Goal: Task Accomplishment & Management: Manage account settings

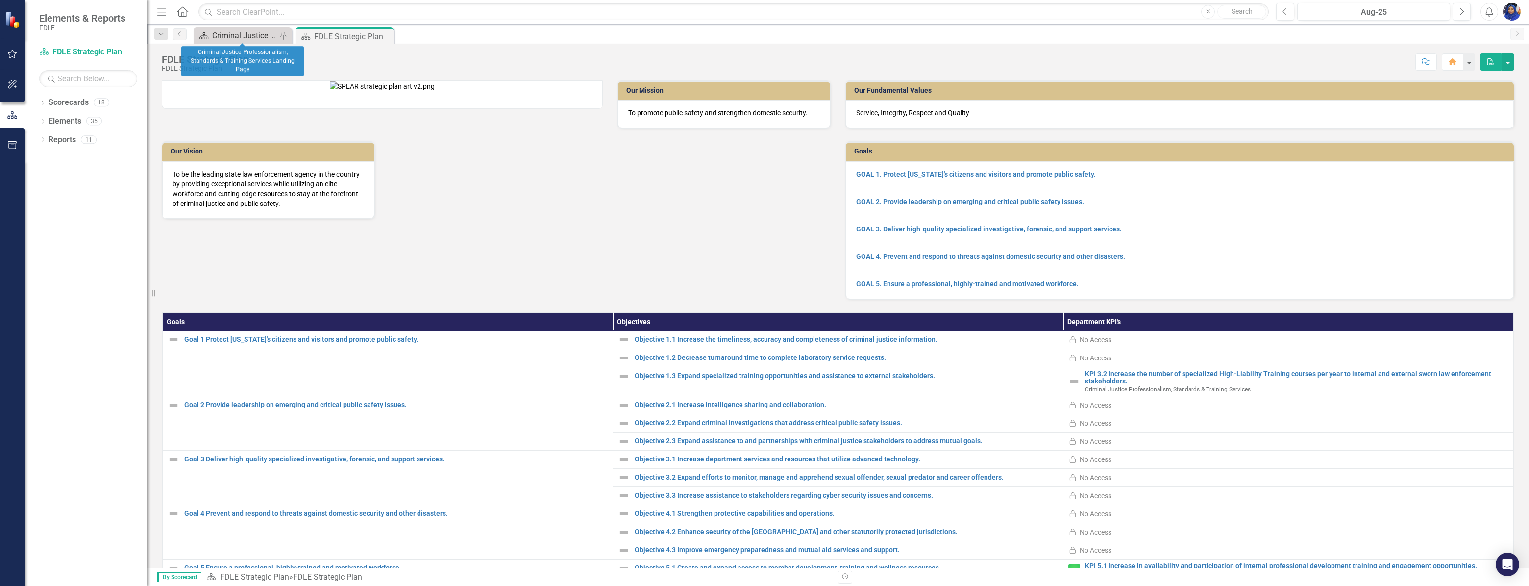
click at [242, 31] on div "Criminal Justice Professionalism, Standards & Training Services Landing Page" at bounding box center [244, 35] width 65 height 12
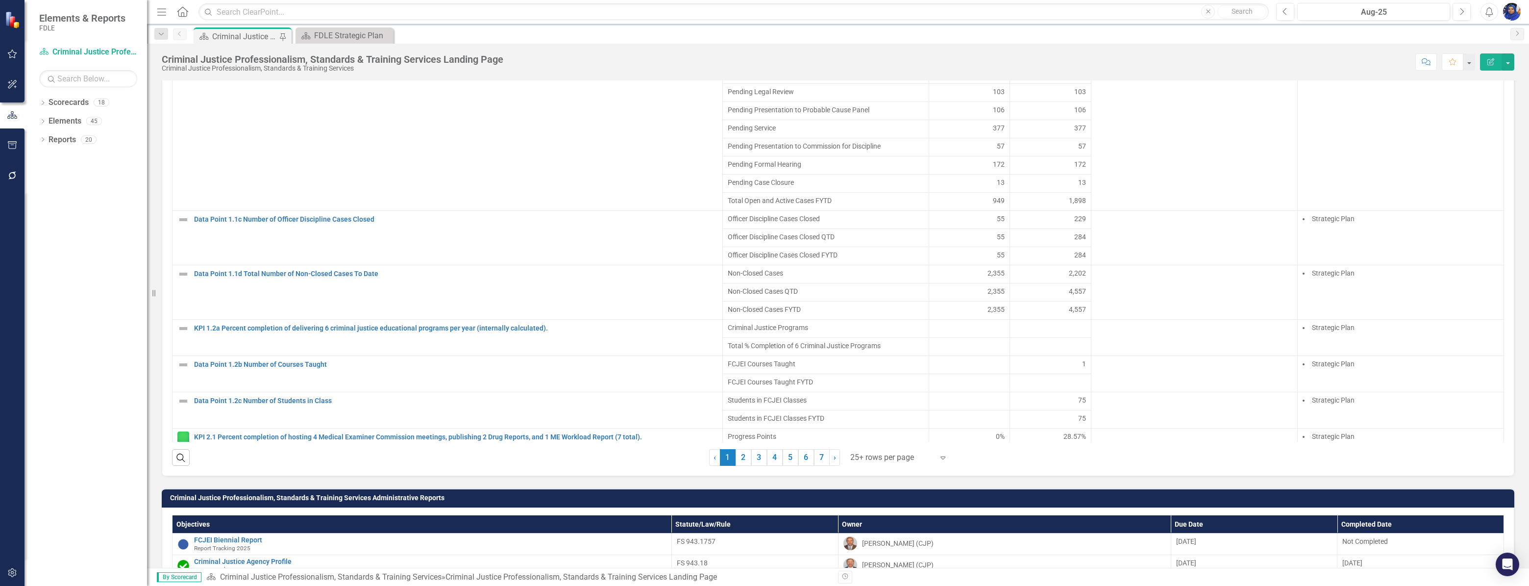
scroll to position [846, 0]
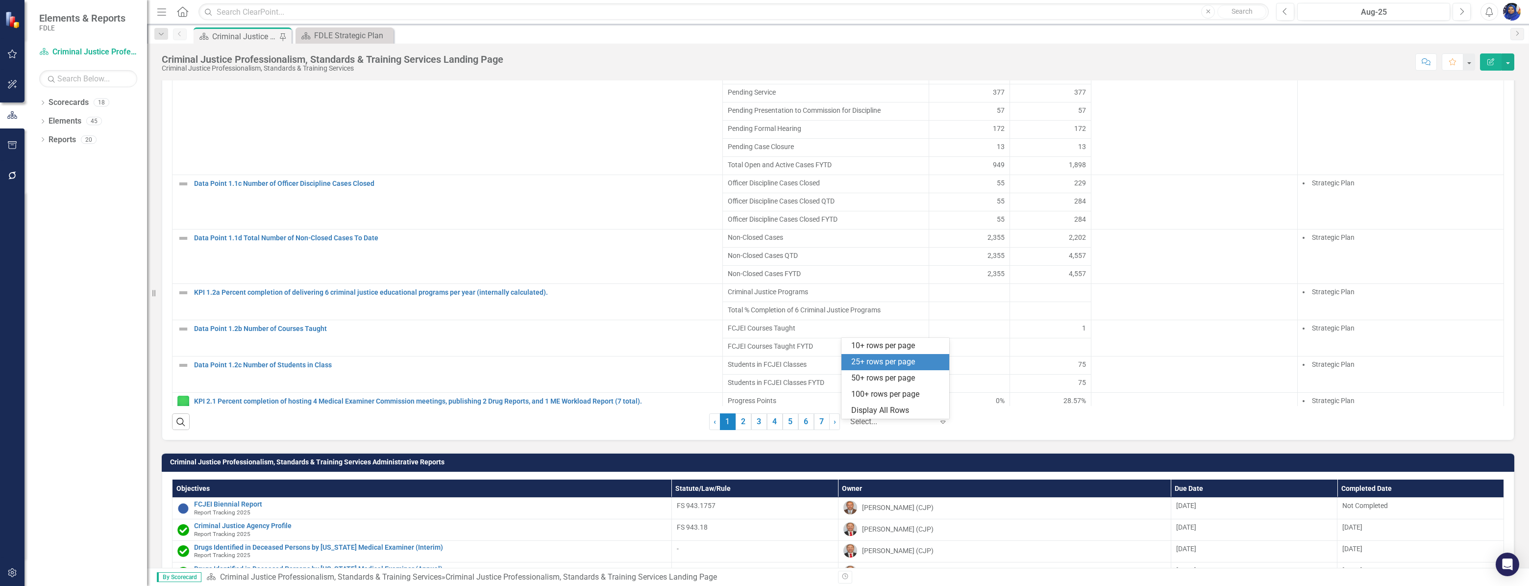
click at [858, 424] on div at bounding box center [891, 421] width 83 height 13
click at [861, 413] on div "Display All Rows" at bounding box center [897, 410] width 92 height 11
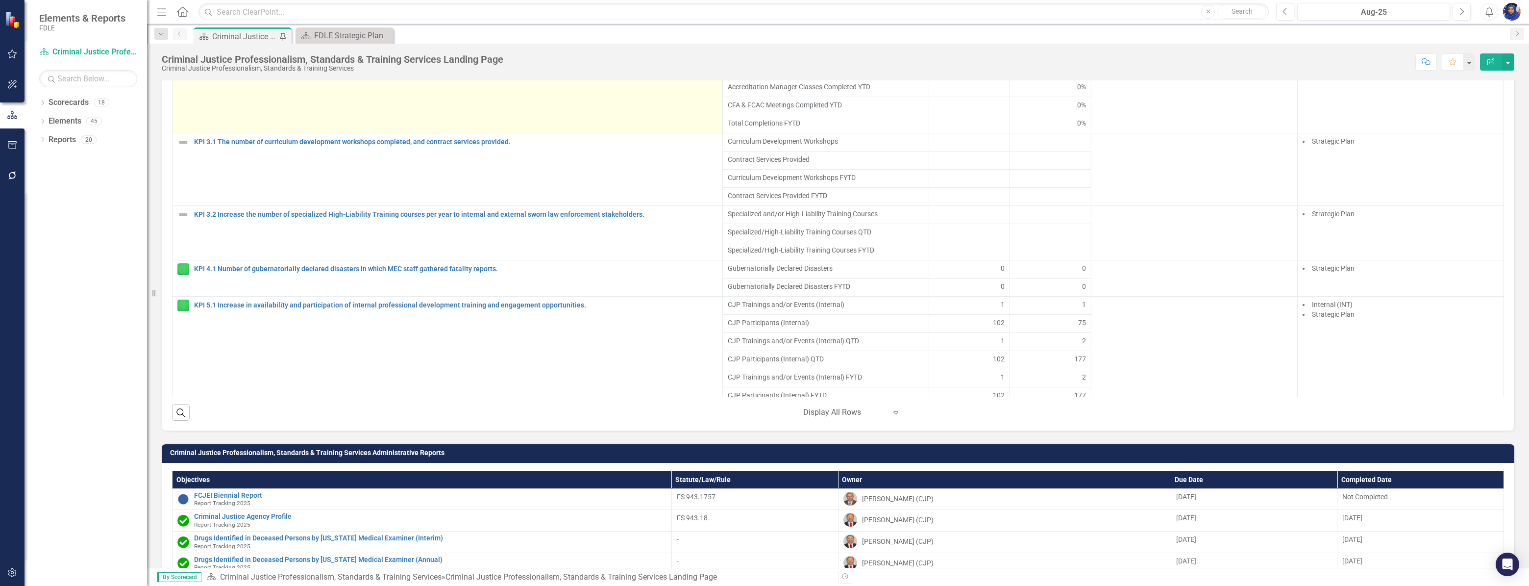
scroll to position [390, 0]
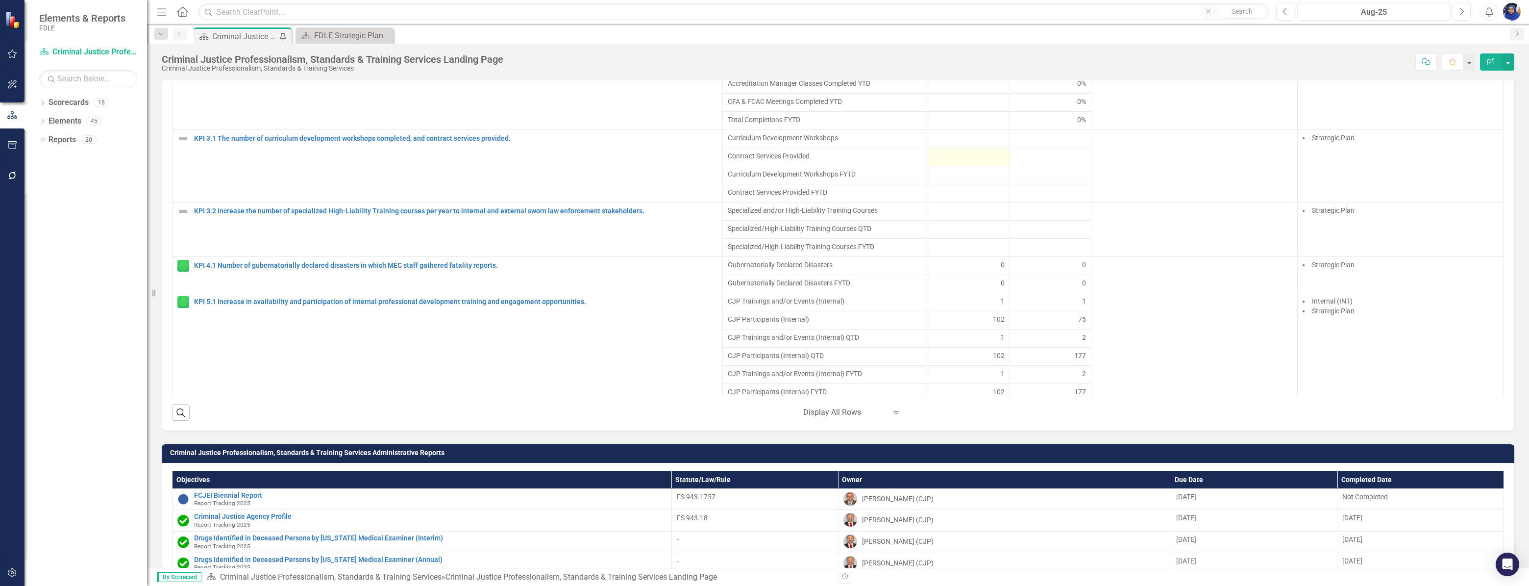
click at [969, 163] on div at bounding box center [969, 157] width 71 height 12
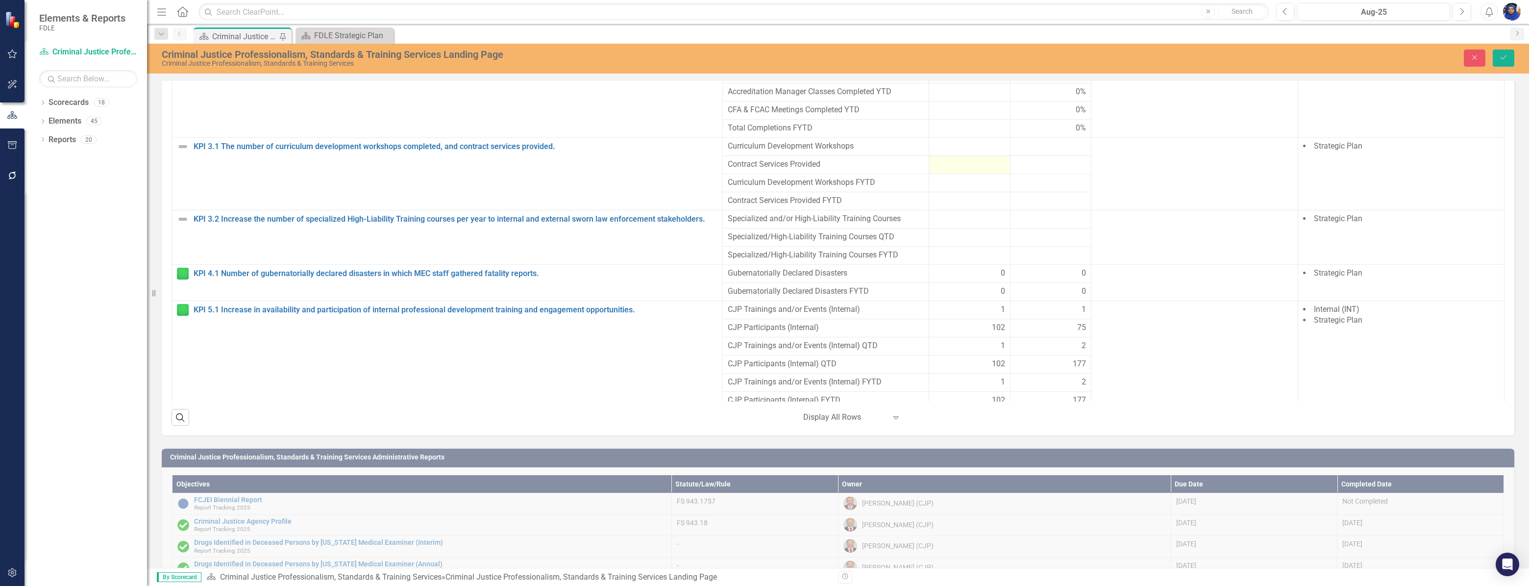
scroll to position [851, 0]
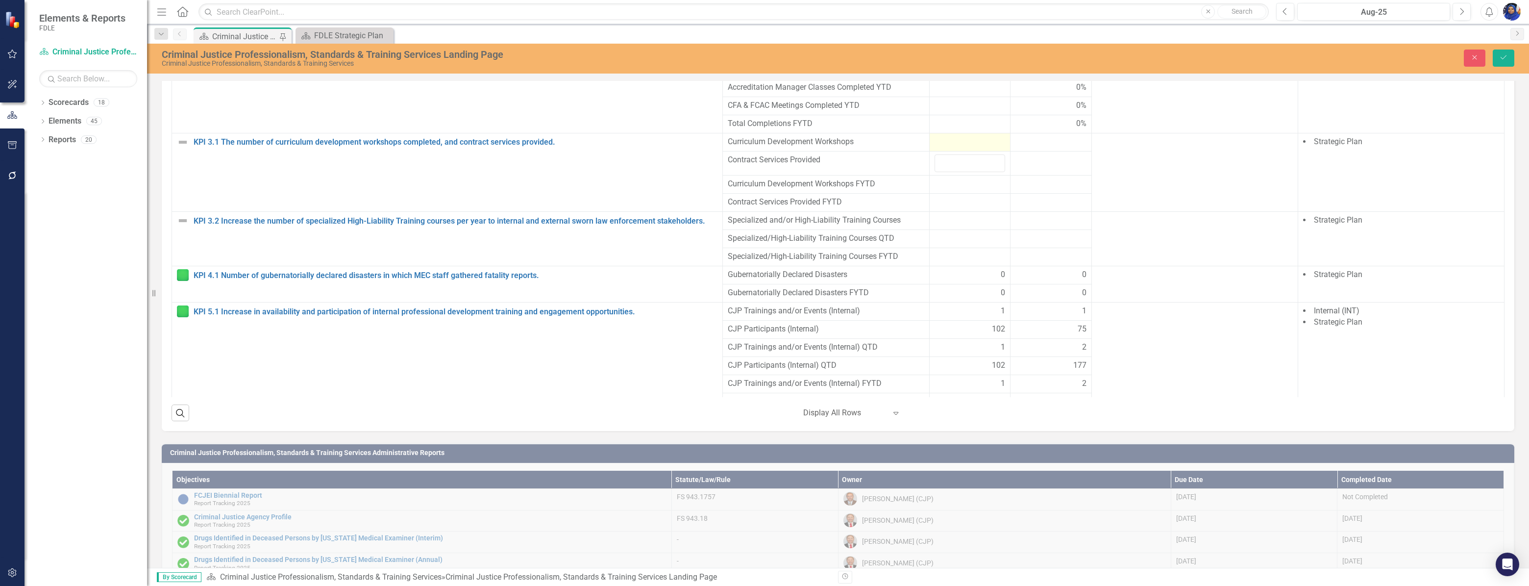
click at [964, 146] on div at bounding box center [969, 142] width 71 height 12
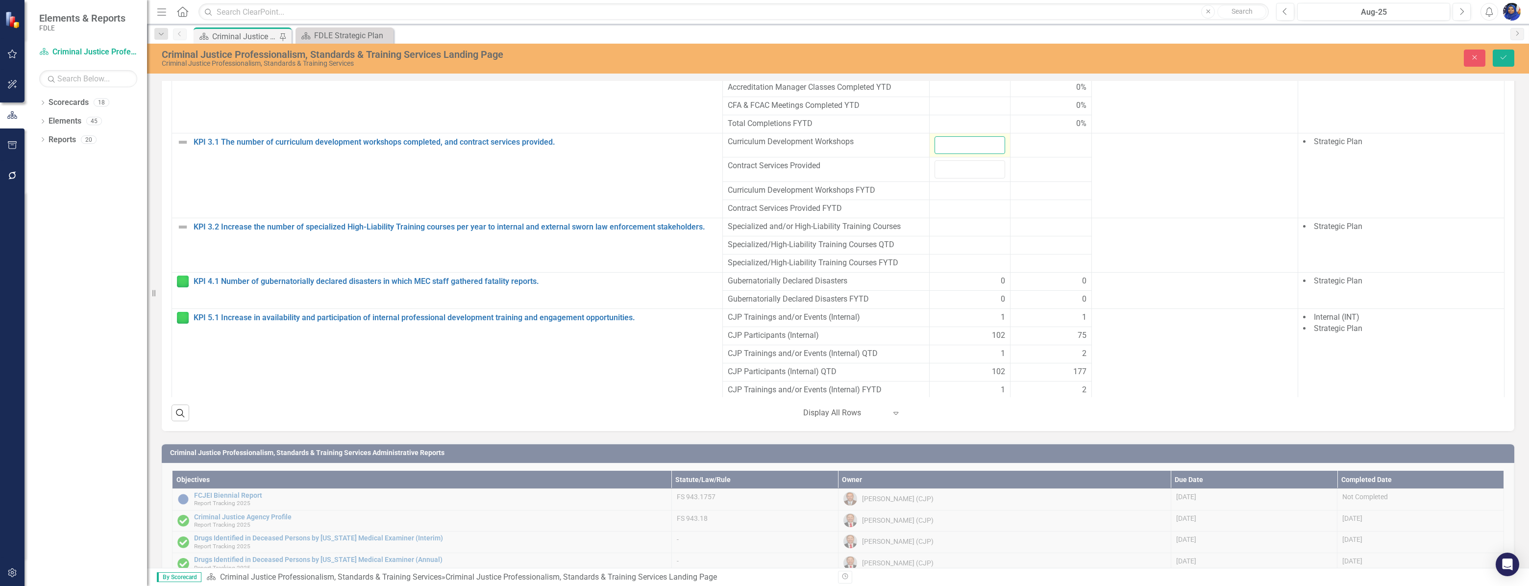
click at [964, 146] on input "number" at bounding box center [969, 145] width 71 height 18
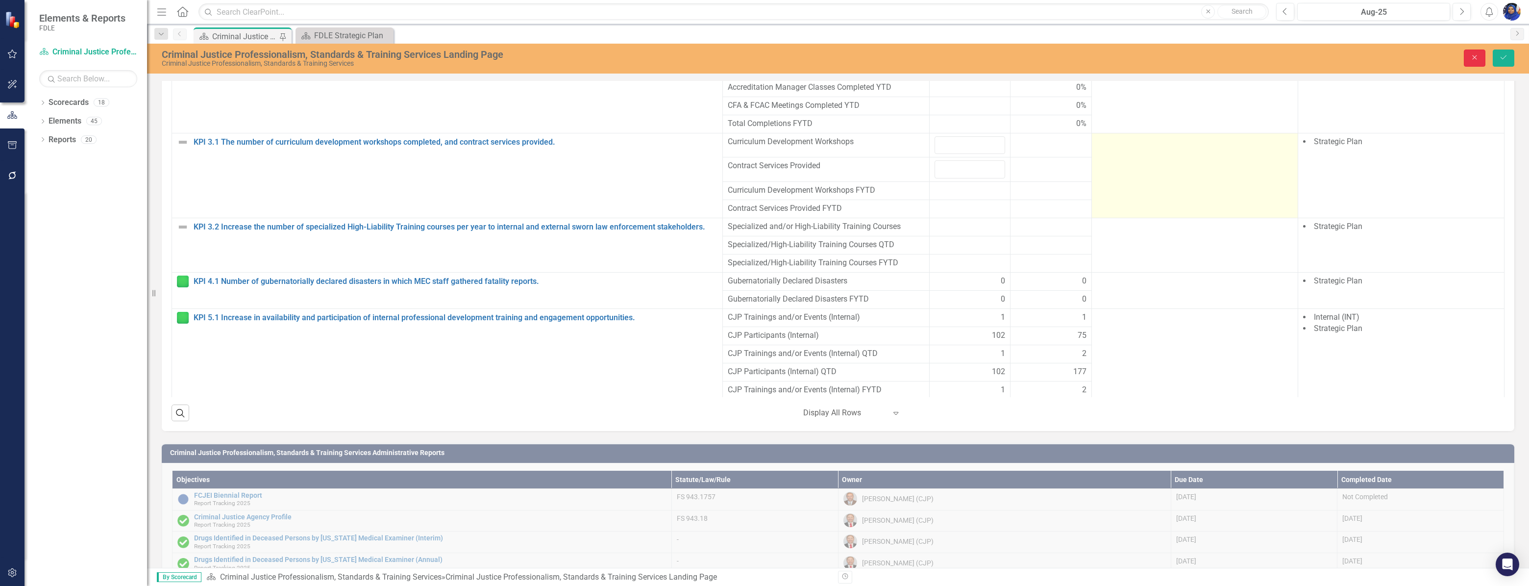
drag, startPoint x: 1470, startPoint y: 58, endPoint x: 1199, endPoint y: 208, distance: 309.2
click at [1470, 58] on icon "Close" at bounding box center [1474, 57] width 9 height 7
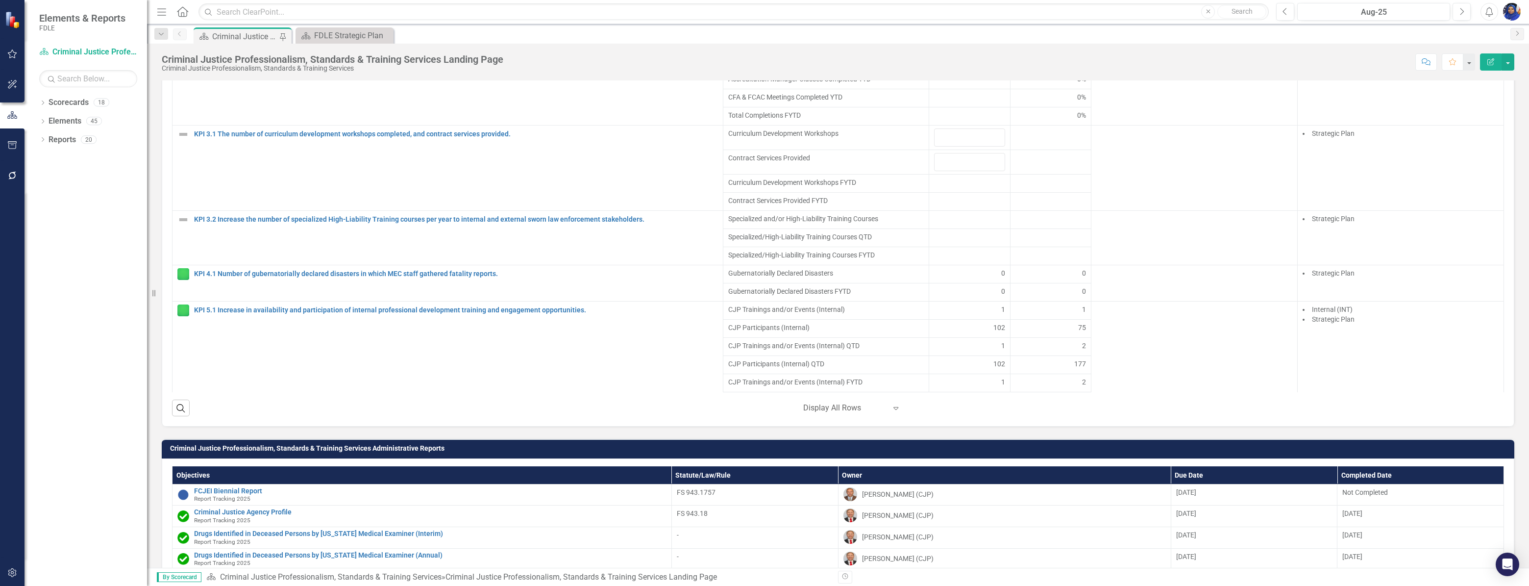
scroll to position [846, 0]
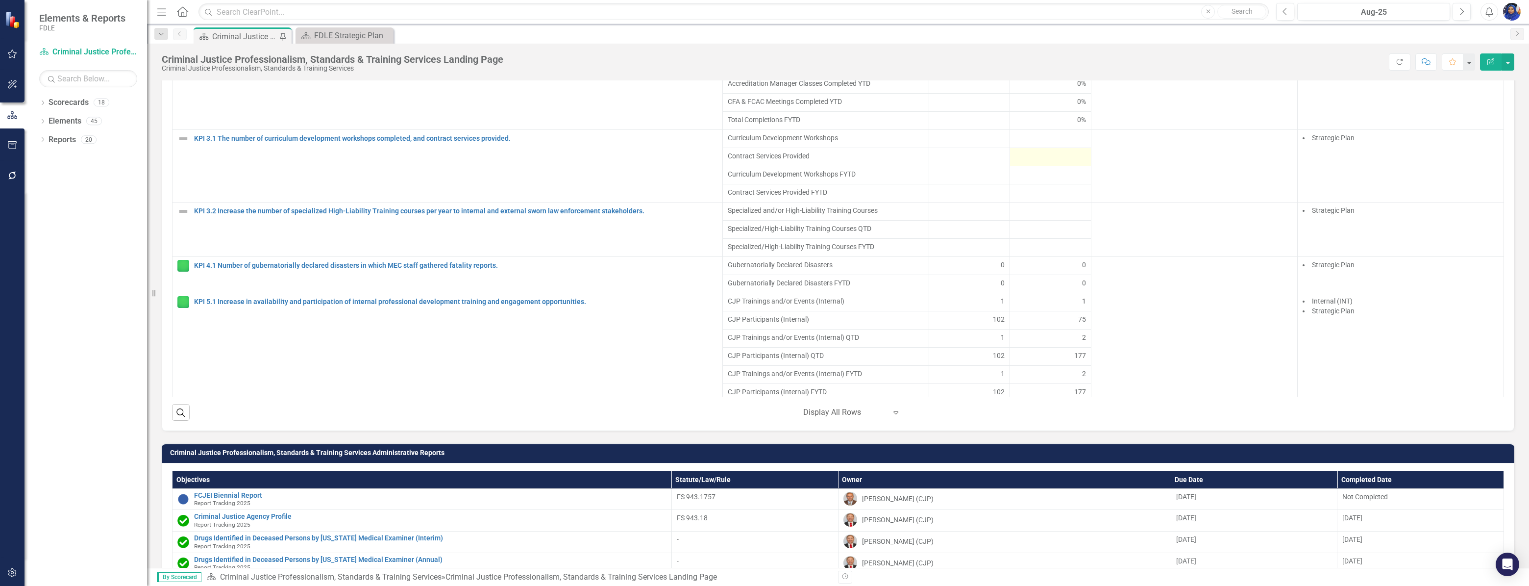
click at [1033, 163] on div at bounding box center [1050, 157] width 71 height 12
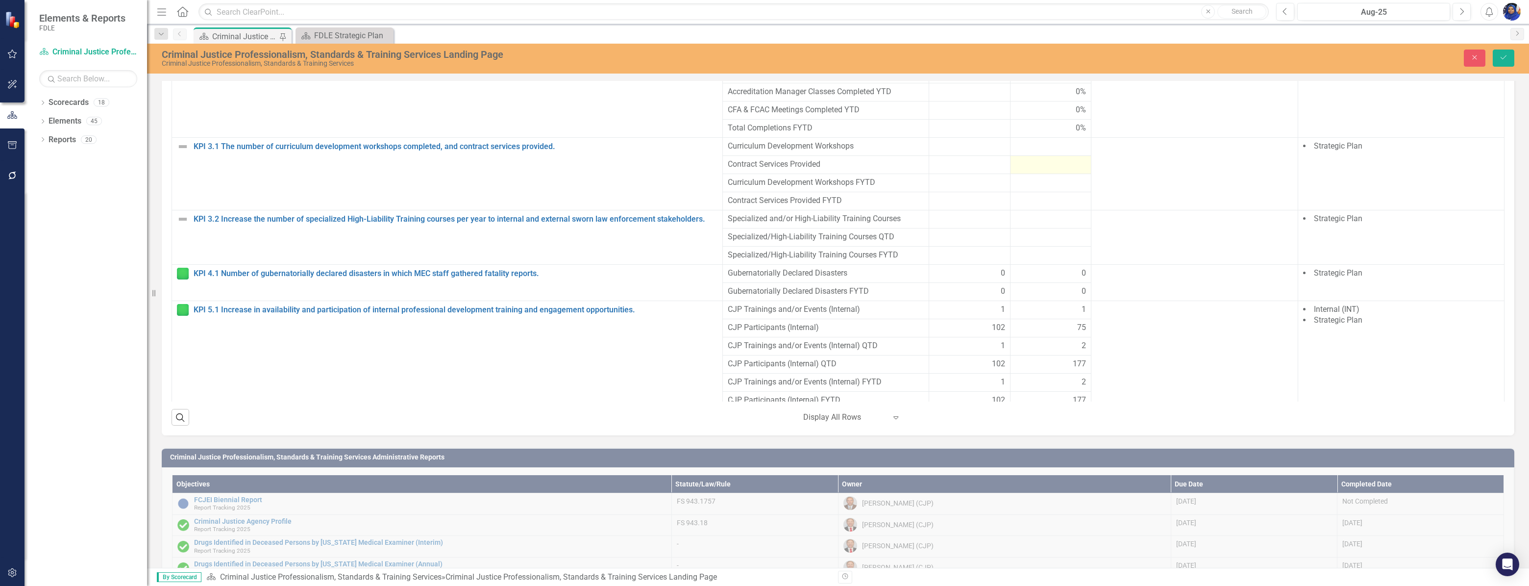
scroll to position [851, 0]
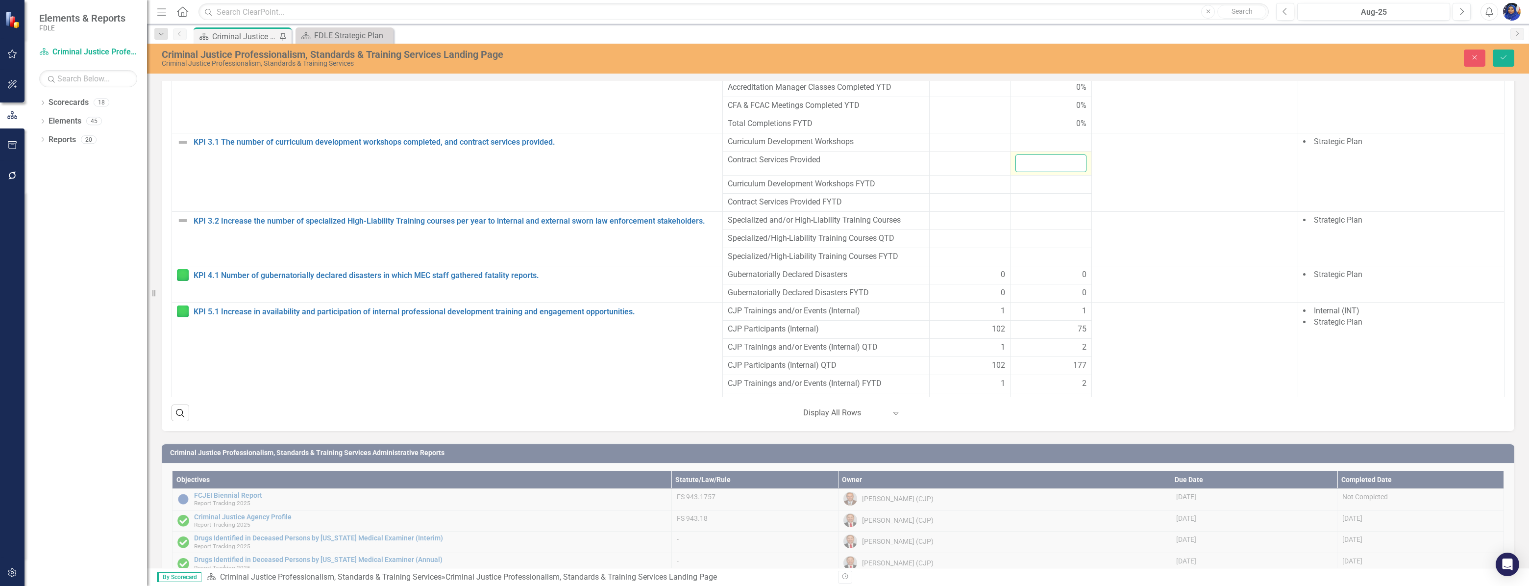
click at [1035, 169] on input "number" at bounding box center [1050, 163] width 71 height 18
type input "10"
click at [1016, 148] on div at bounding box center [1050, 142] width 71 height 12
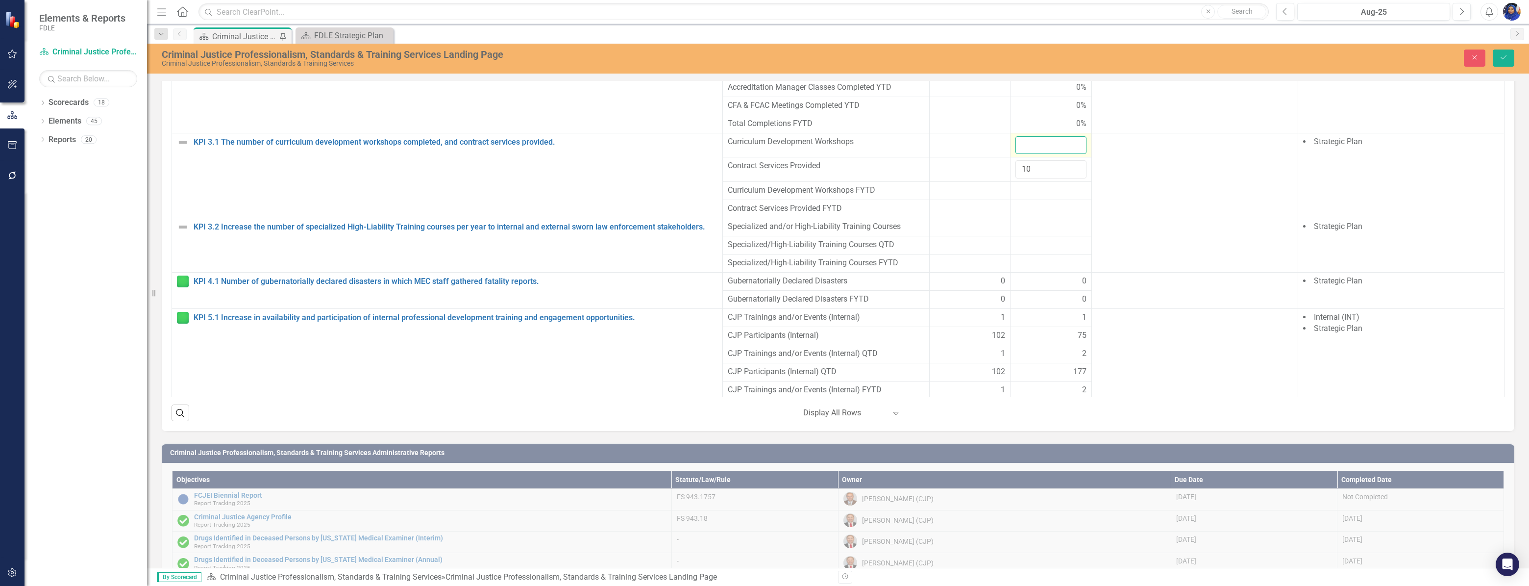
click at [1016, 149] on input "number" at bounding box center [1050, 145] width 71 height 18
type input "1"
click at [1502, 58] on icon "Save" at bounding box center [1503, 57] width 9 height 7
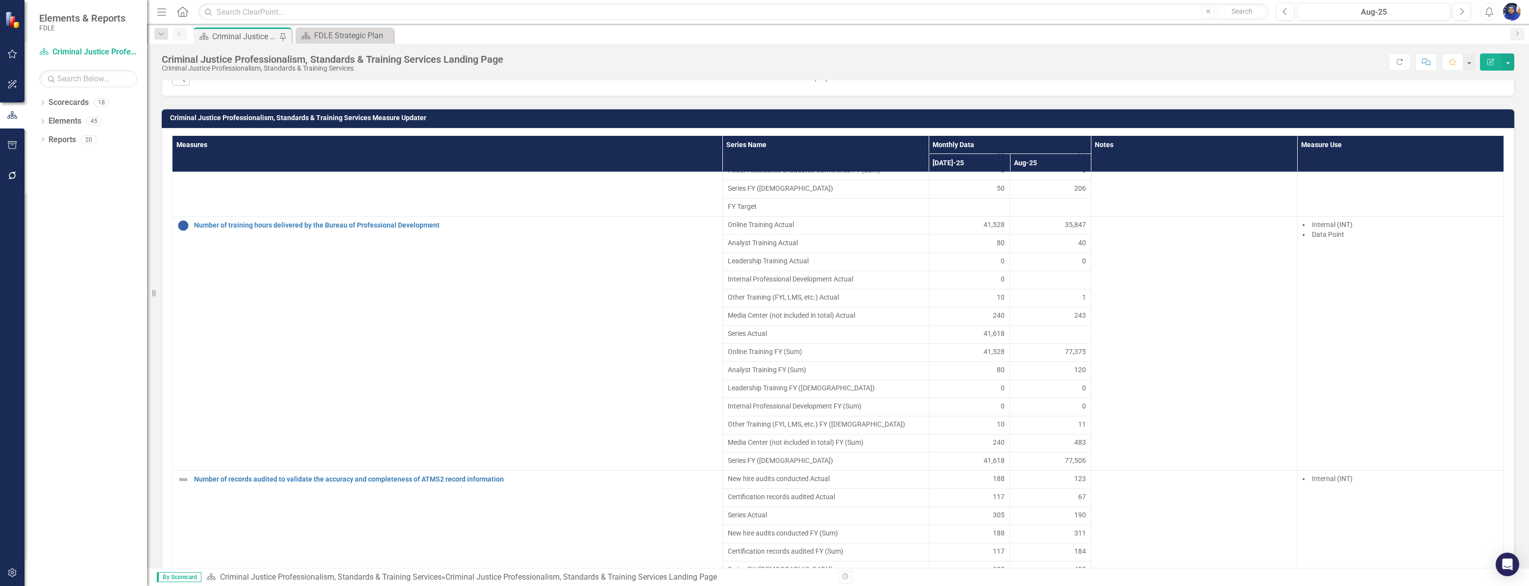
scroll to position [2672, 0]
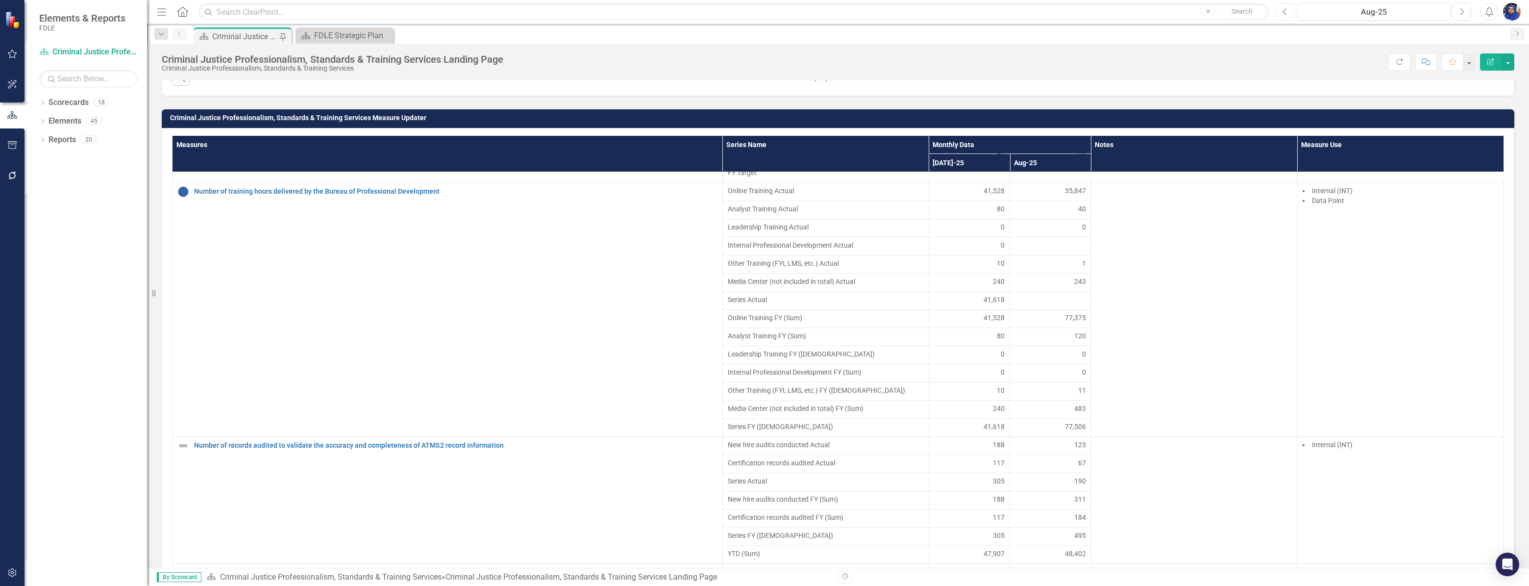
click at [1285, 9] on icon "button" at bounding box center [1285, 11] width 4 height 7
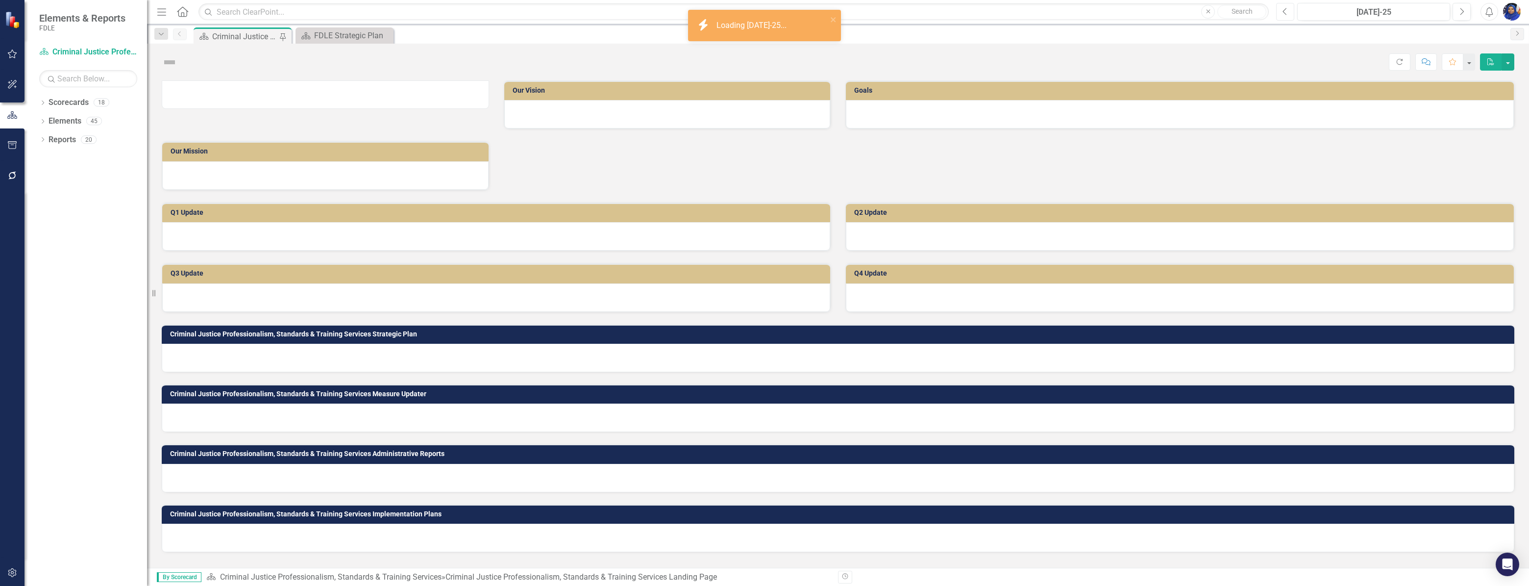
click at [1285, 9] on icon "button" at bounding box center [1285, 11] width 4 height 7
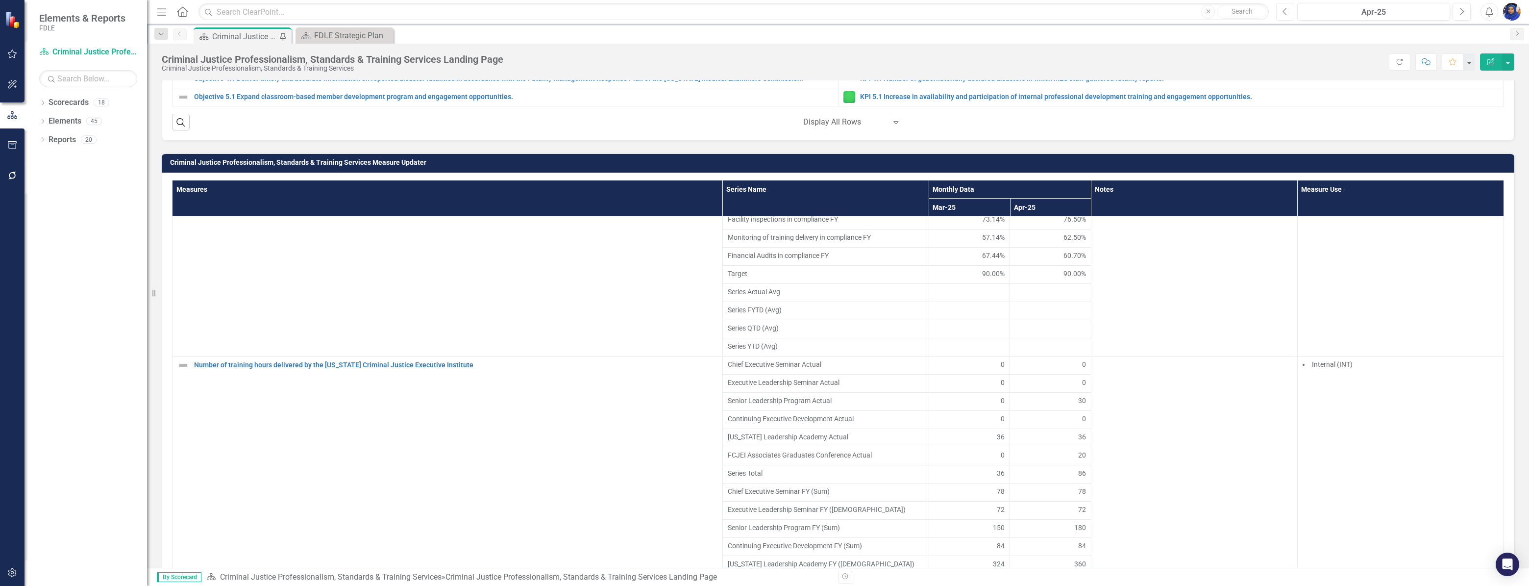
scroll to position [2227, 0]
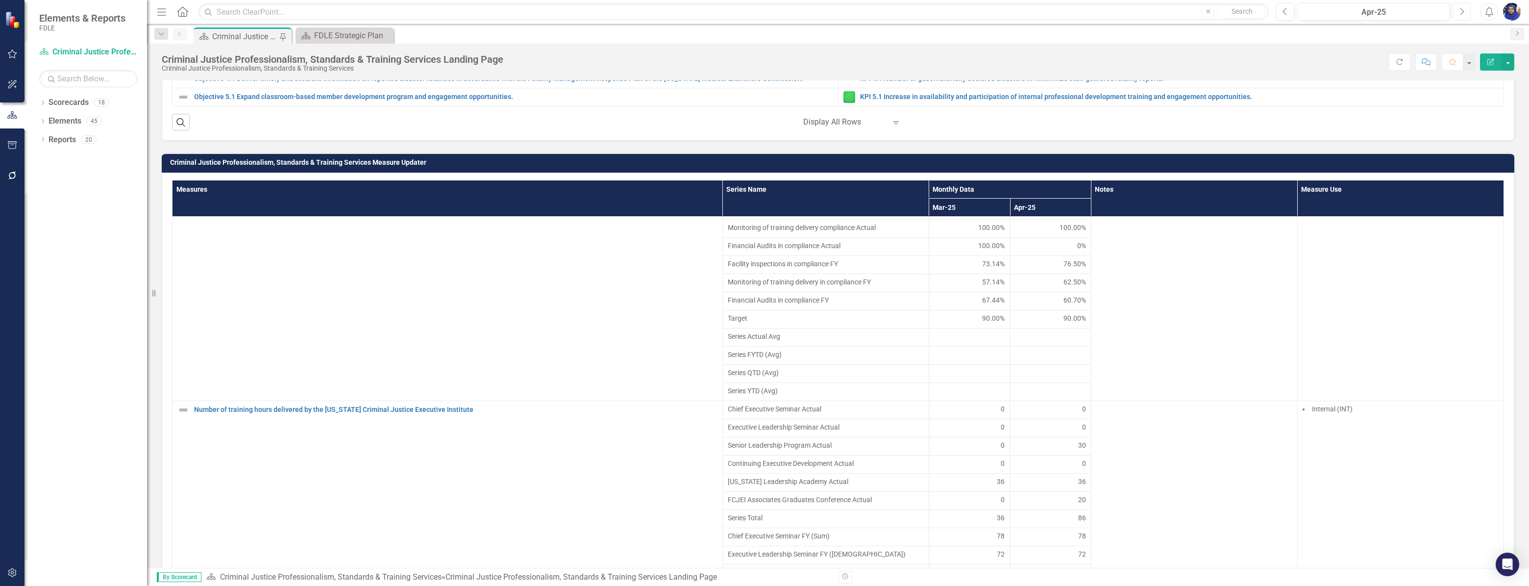
click at [1461, 14] on icon "Next" at bounding box center [1461, 11] width 5 height 9
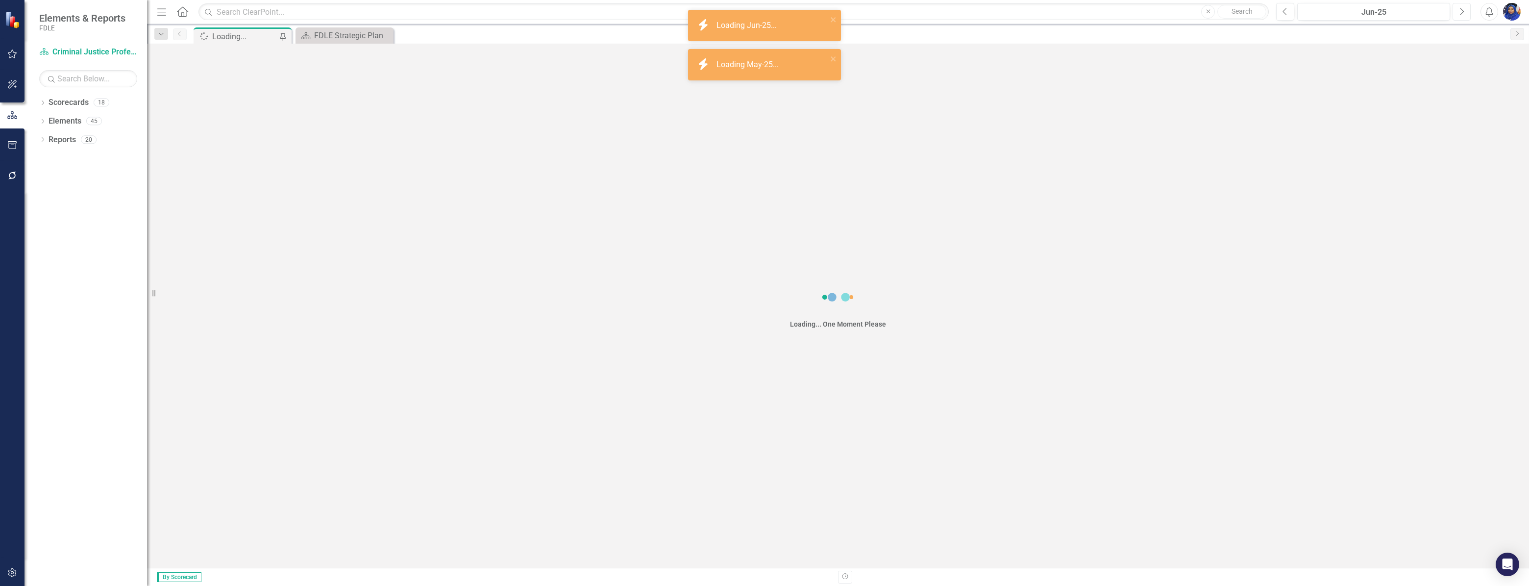
click at [1461, 14] on icon "Next" at bounding box center [1461, 11] width 5 height 9
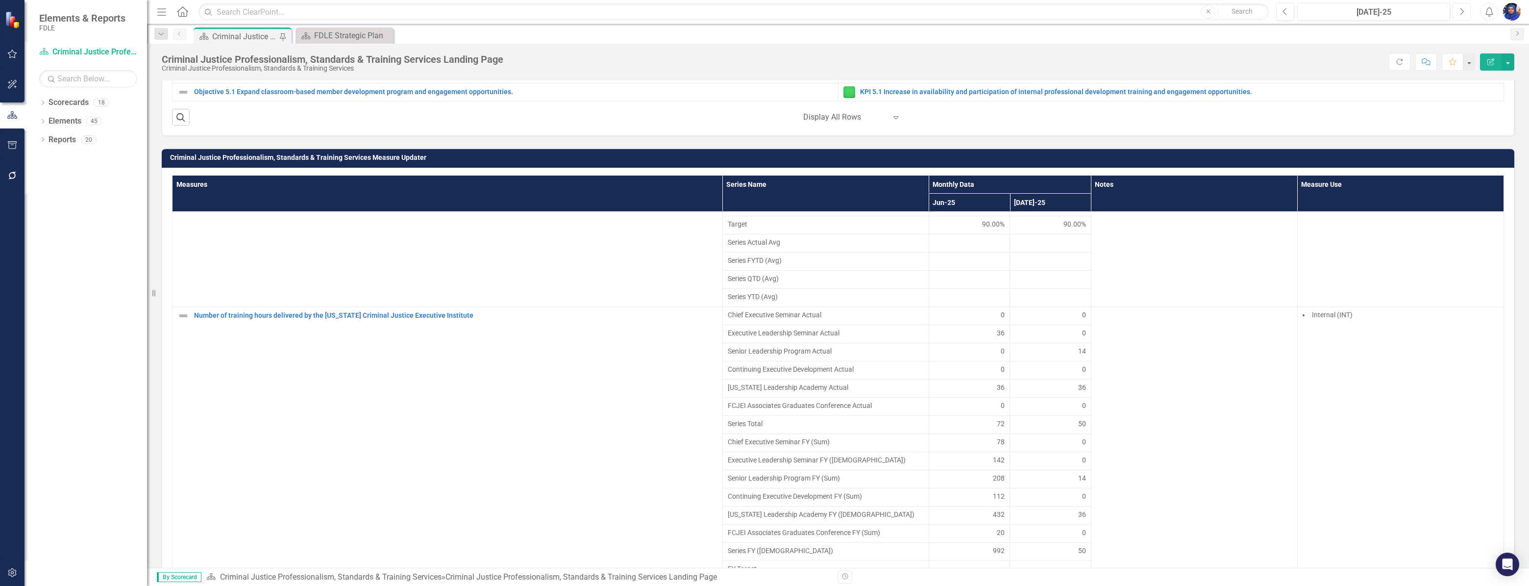
scroll to position [623, 0]
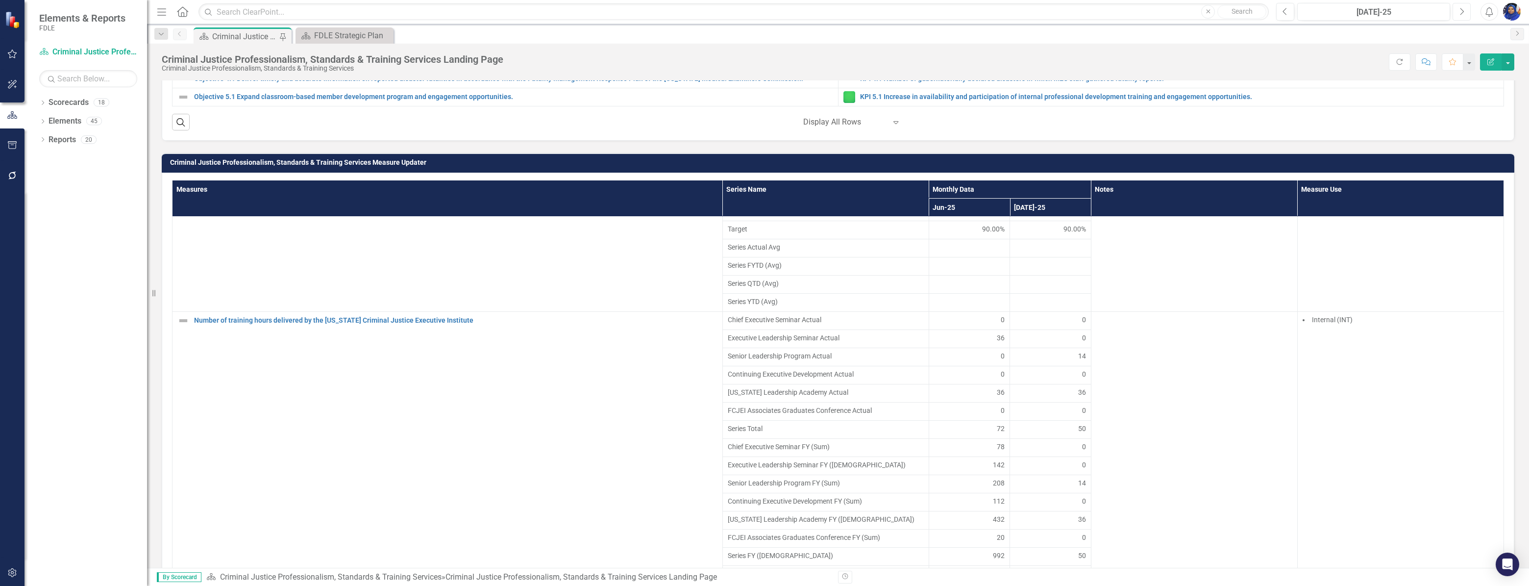
click at [1460, 9] on icon "Next" at bounding box center [1461, 11] width 5 height 9
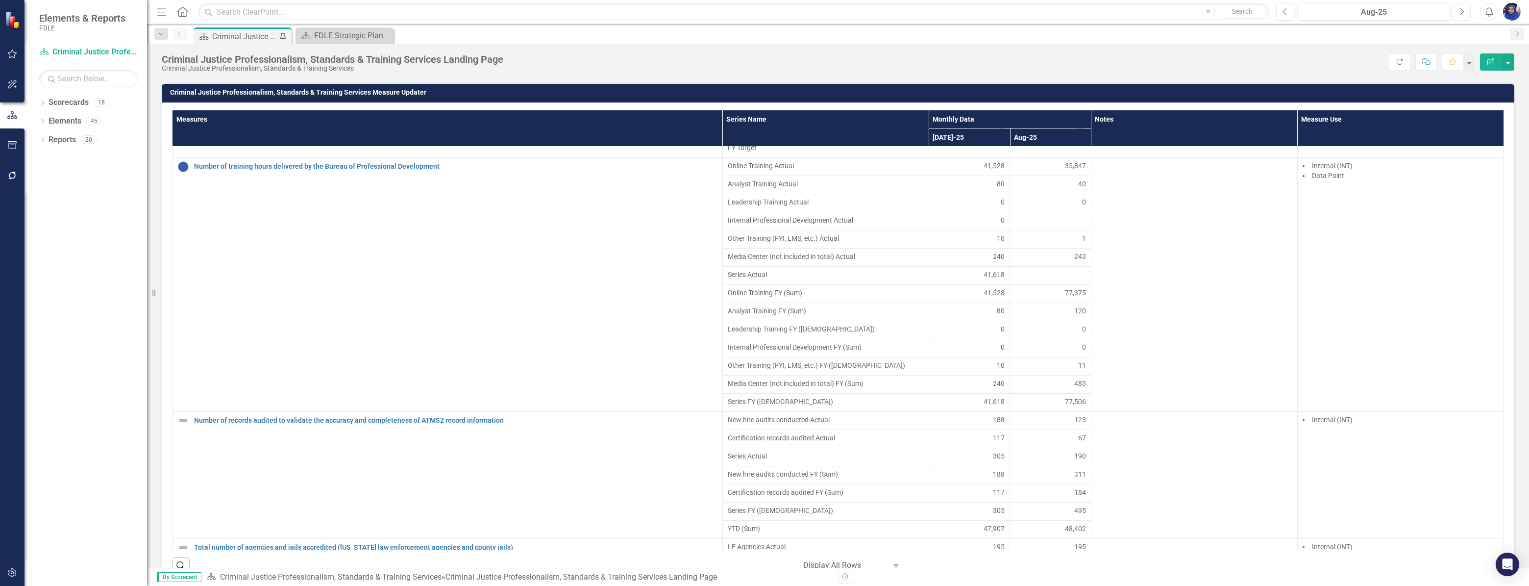
scroll to position [2672, 0]
click at [1060, 223] on div at bounding box center [1050, 221] width 71 height 12
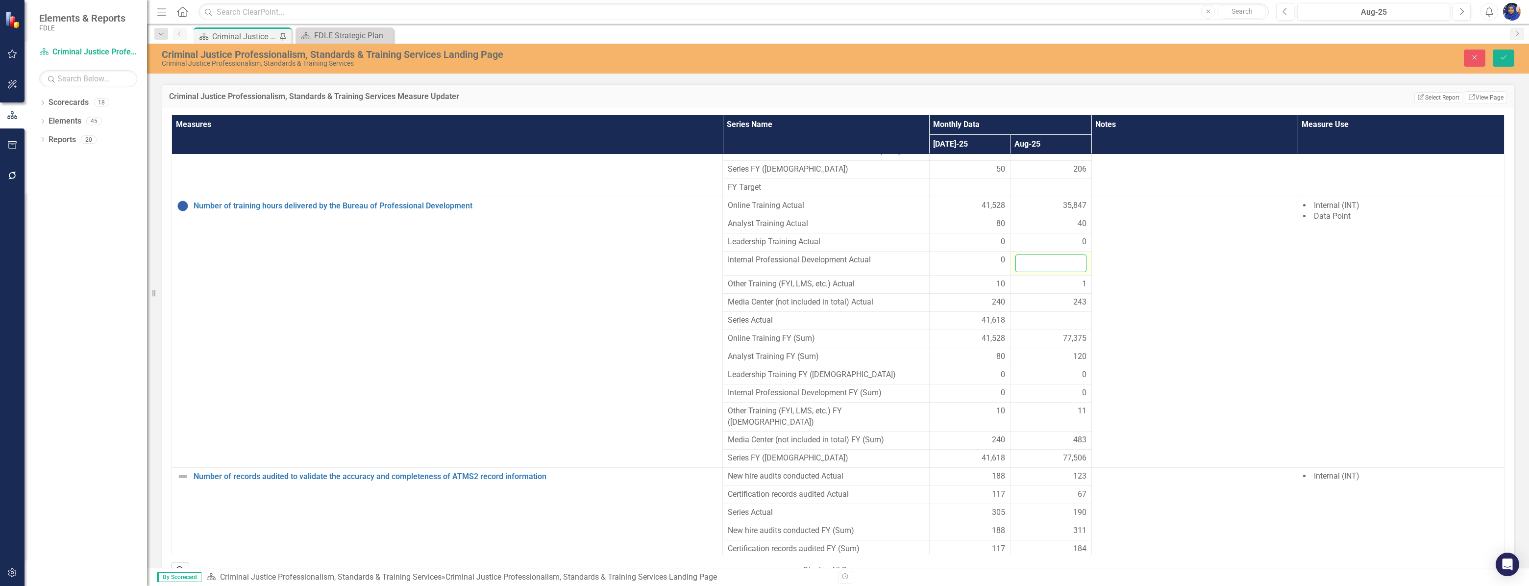
click at [1047, 254] on input "number" at bounding box center [1050, 263] width 71 height 18
type input "0"
click at [1500, 52] on button "Save" at bounding box center [1503, 57] width 22 height 17
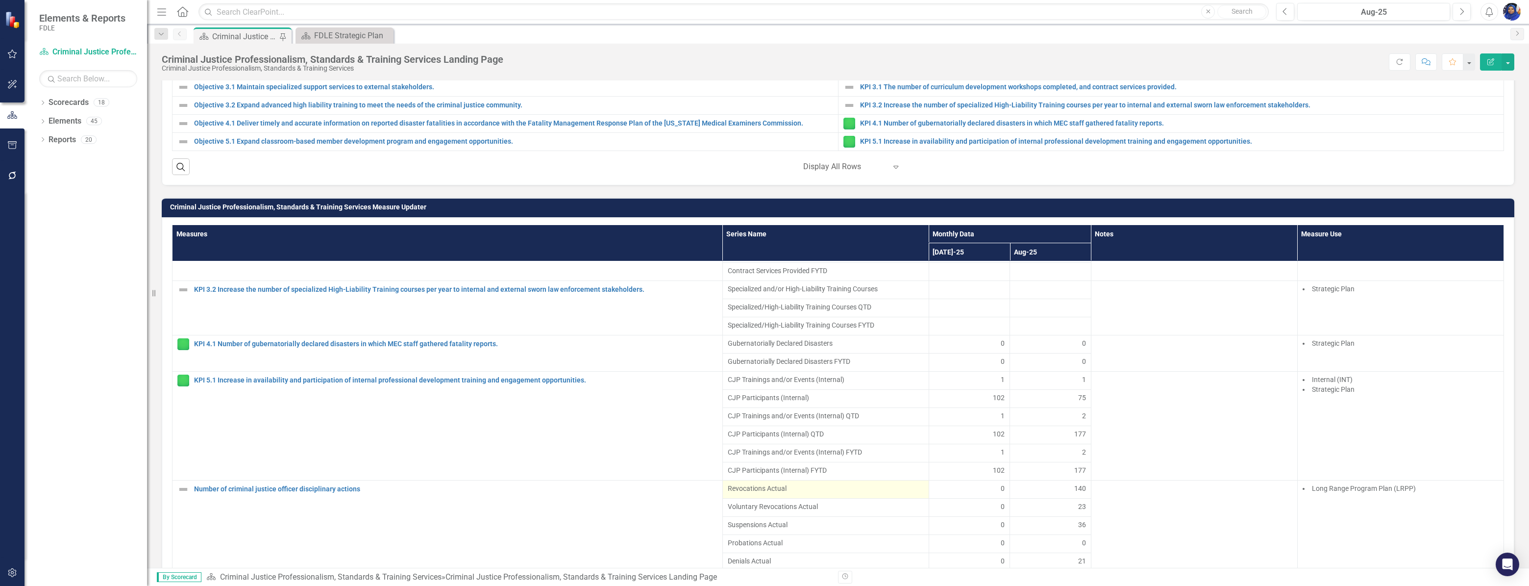
scroll to position [534, 0]
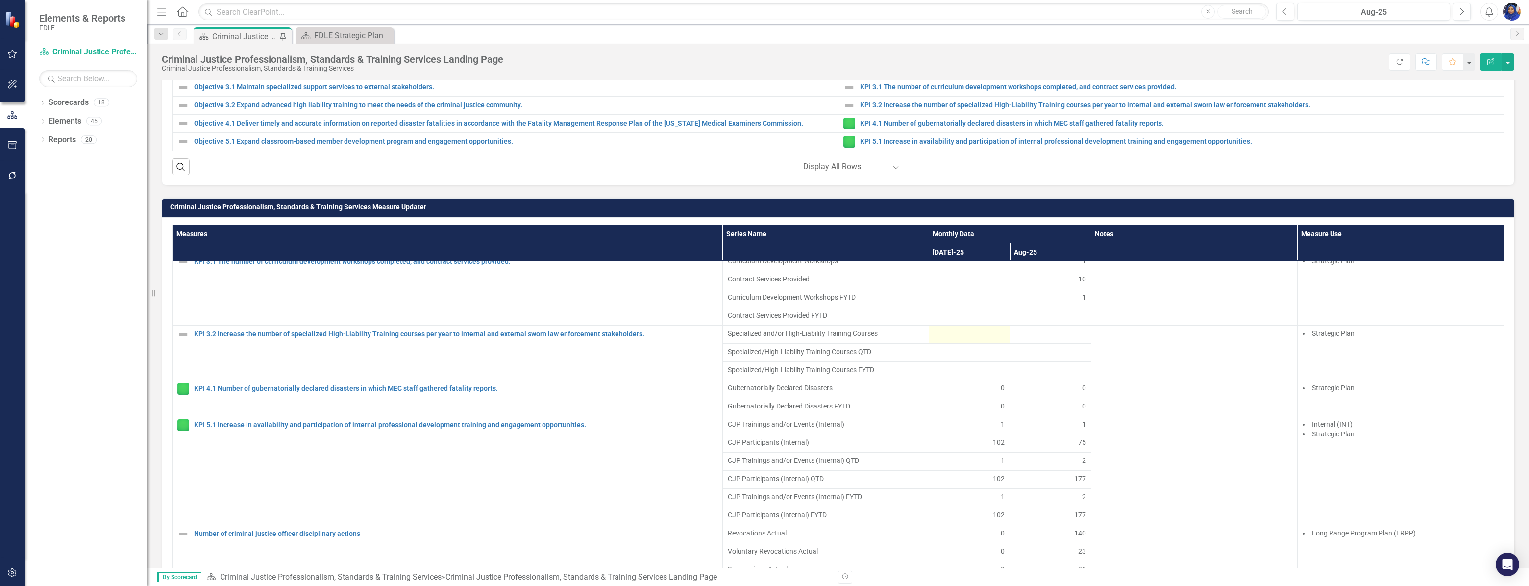
click at [978, 340] on div at bounding box center [969, 334] width 71 height 12
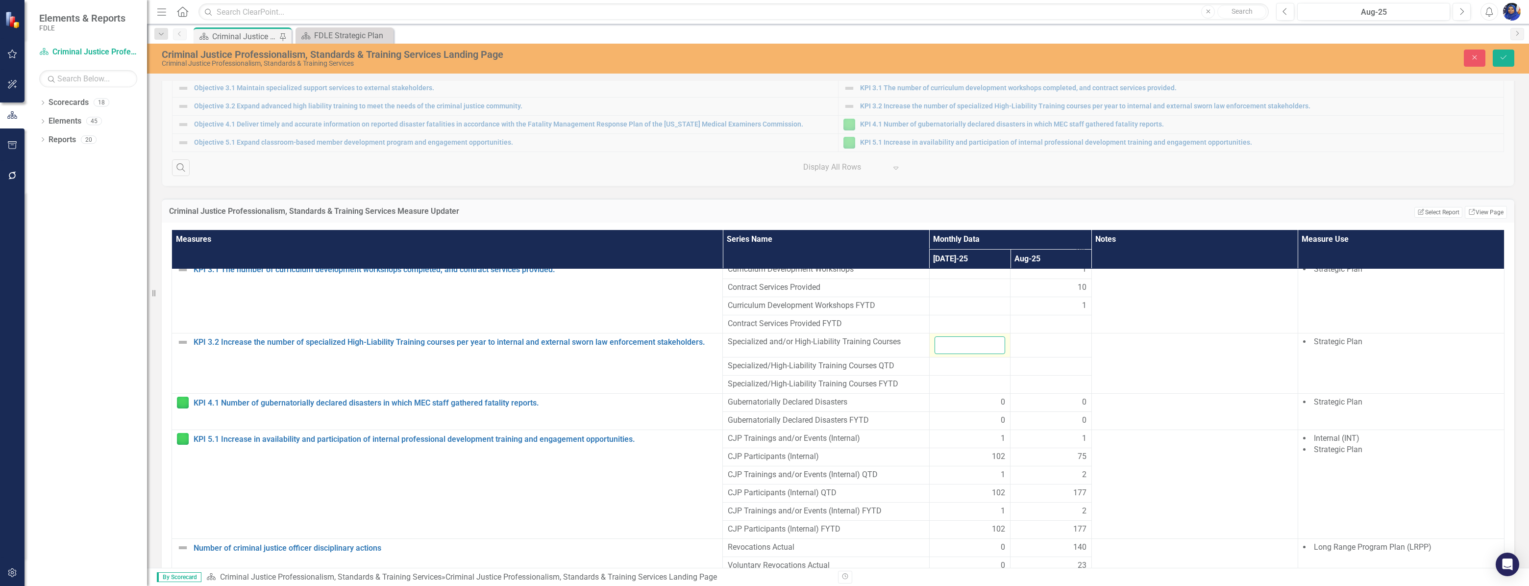
click at [962, 354] on input "number" at bounding box center [969, 345] width 71 height 18
type input "7"
click at [1050, 347] on div at bounding box center [1050, 342] width 71 height 12
click at [1049, 348] on input "number" at bounding box center [1050, 345] width 71 height 18
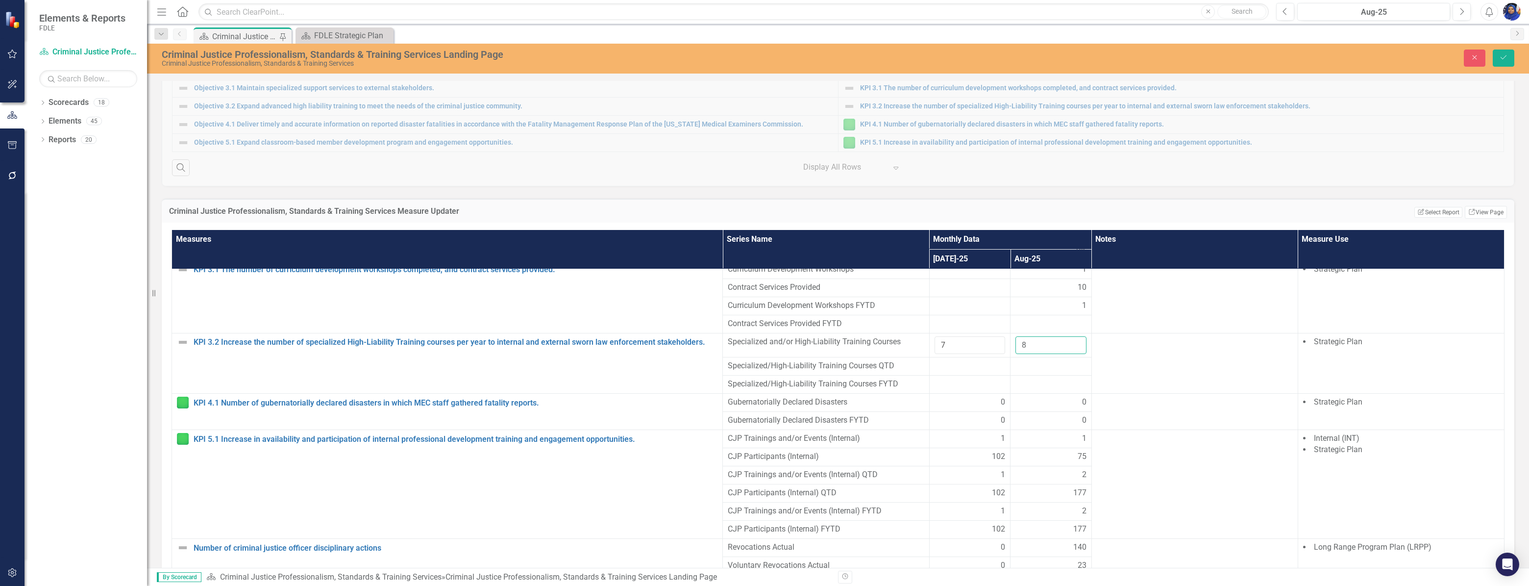
type input "8"
click at [1506, 52] on button "Save" at bounding box center [1503, 57] width 22 height 17
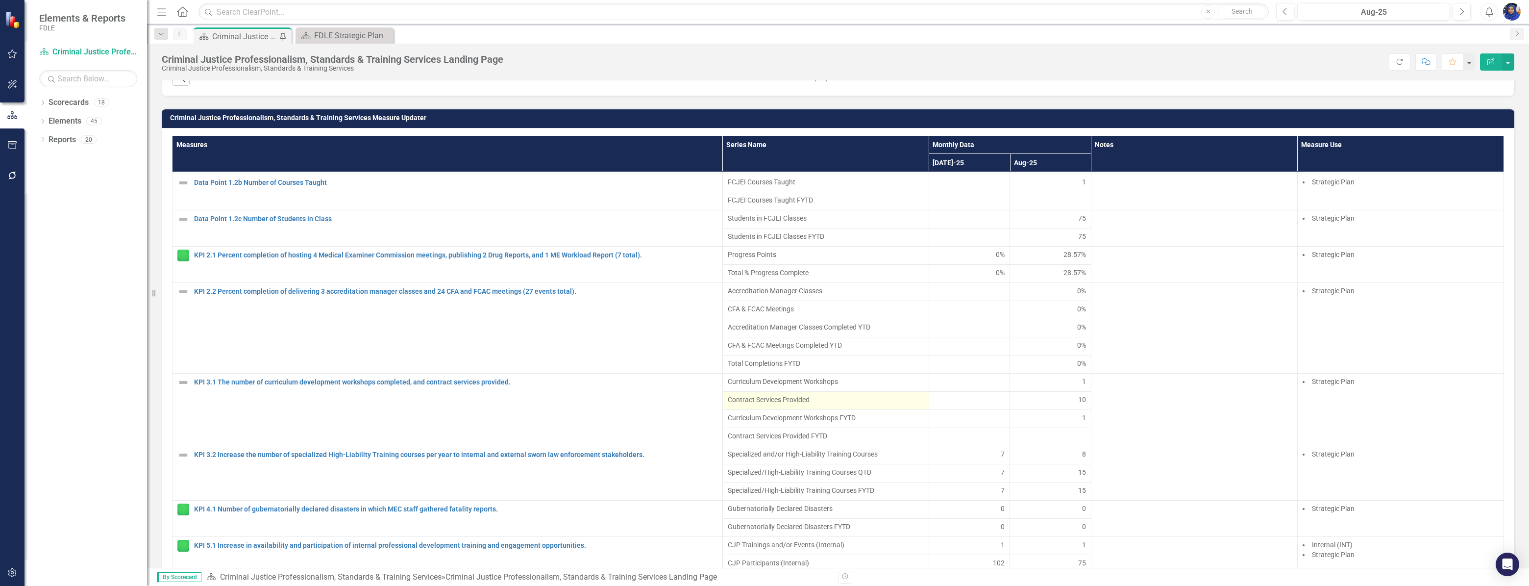
scroll to position [356, 0]
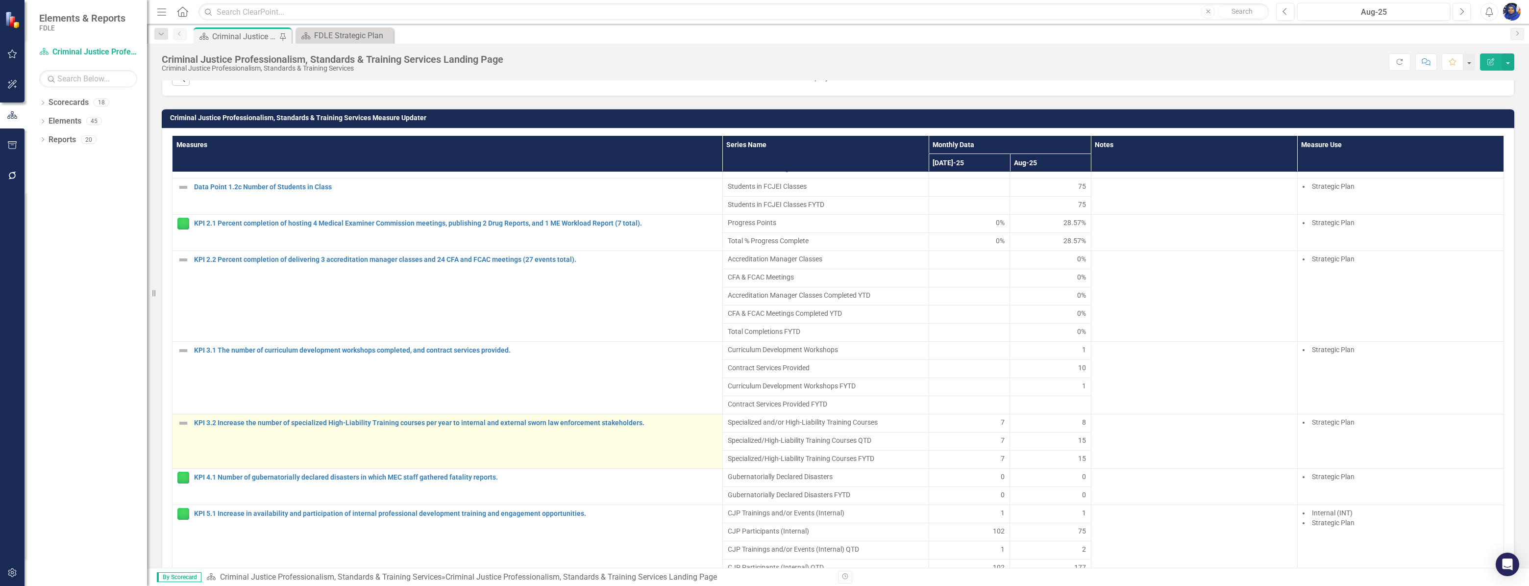
click at [181, 428] on img at bounding box center [183, 423] width 12 height 12
click at [182, 427] on img at bounding box center [183, 423] width 12 height 12
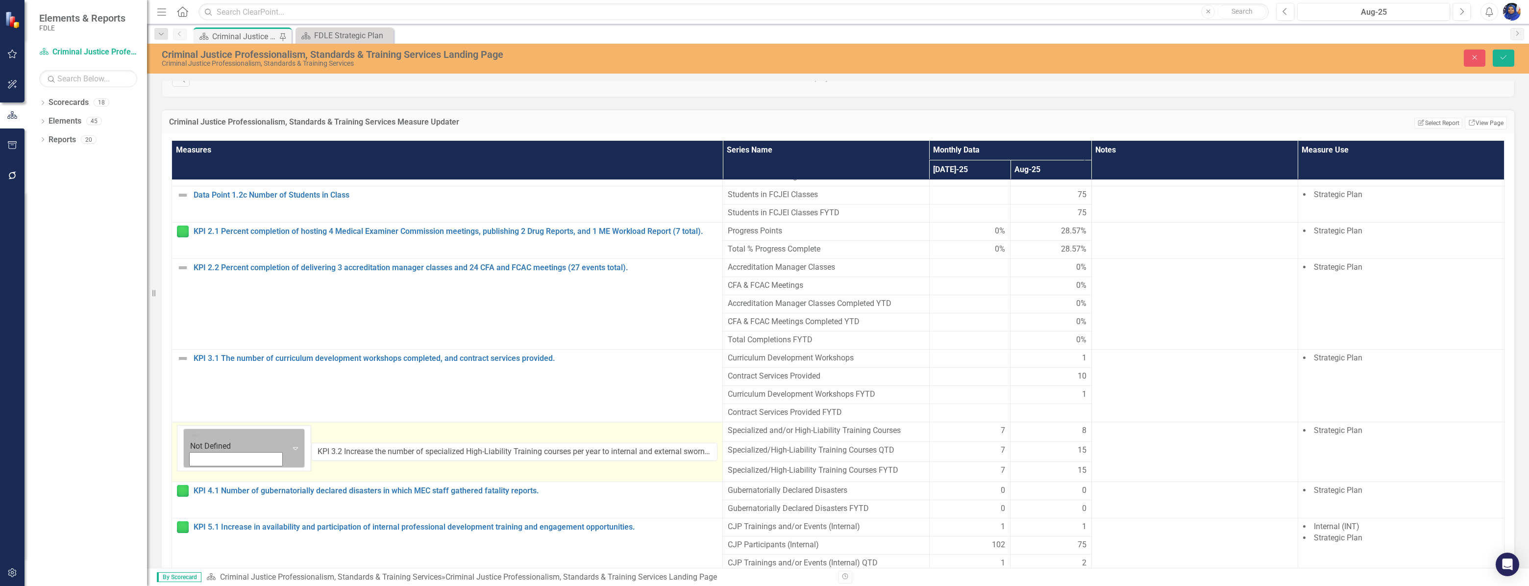
click at [291, 444] on icon "Expand" at bounding box center [296, 448] width 10 height 8
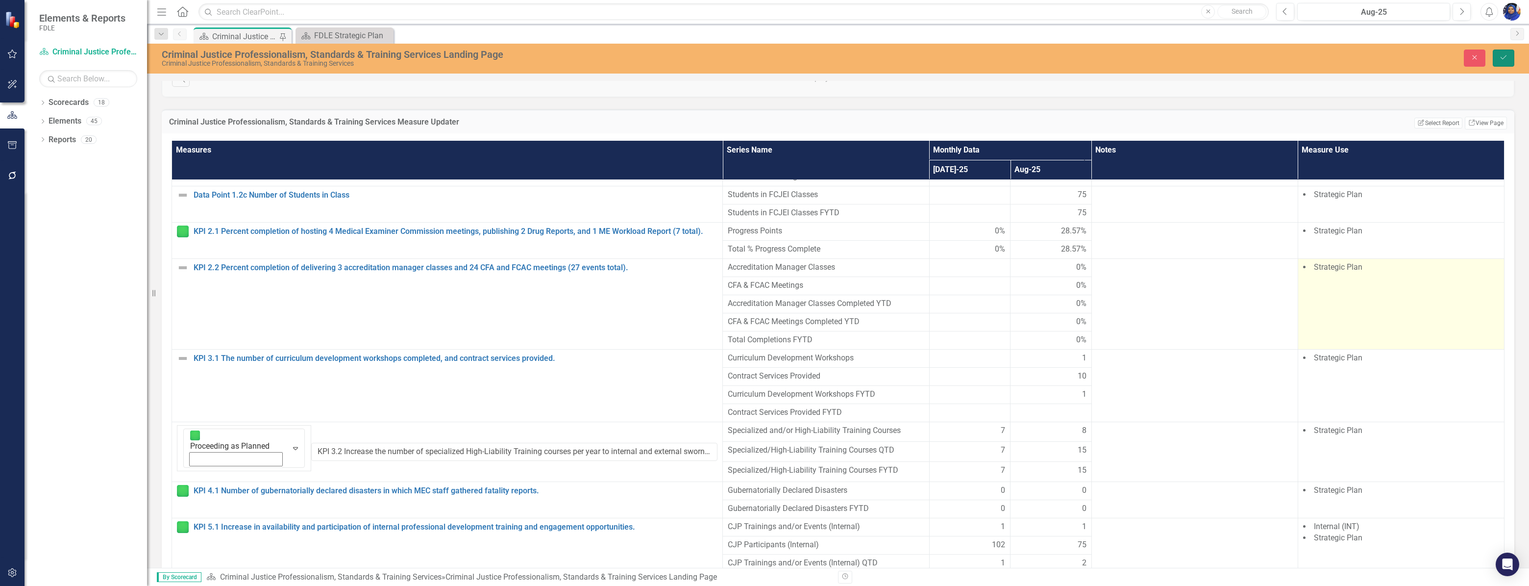
drag, startPoint x: 1496, startPoint y: 54, endPoint x: 1460, endPoint y: 295, distance: 243.7
click at [1497, 54] on button "Save" at bounding box center [1503, 57] width 22 height 17
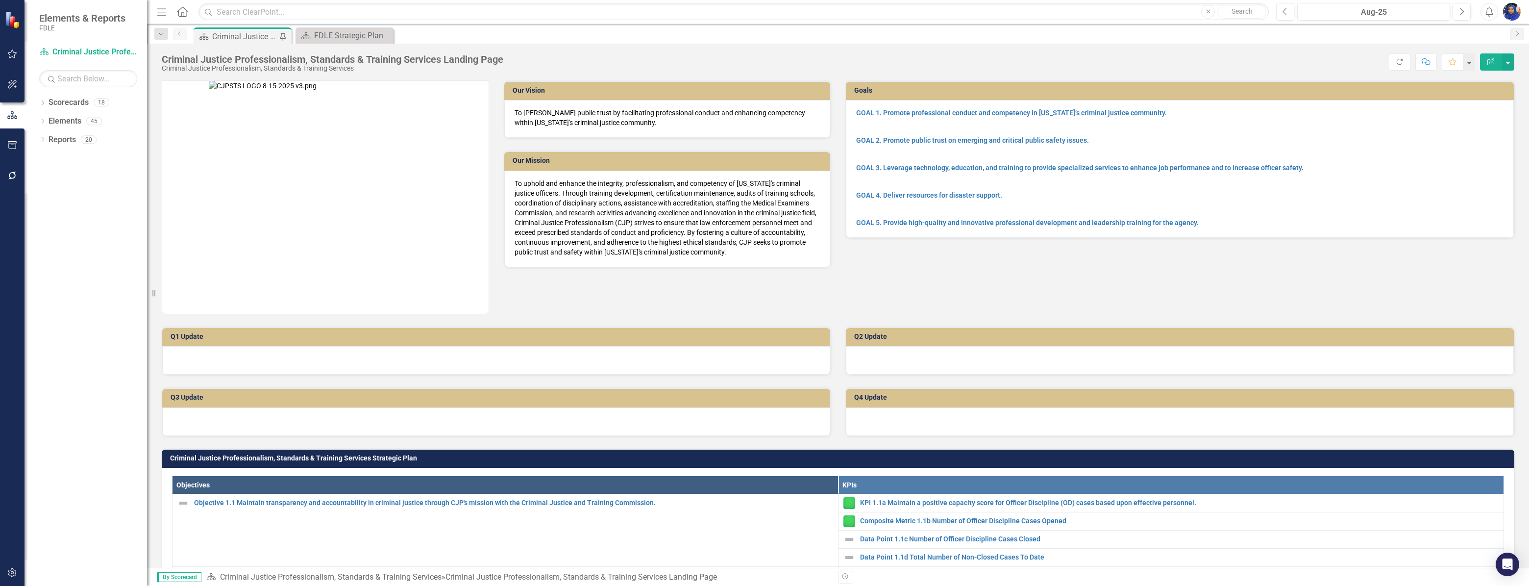
scroll to position [426, 0]
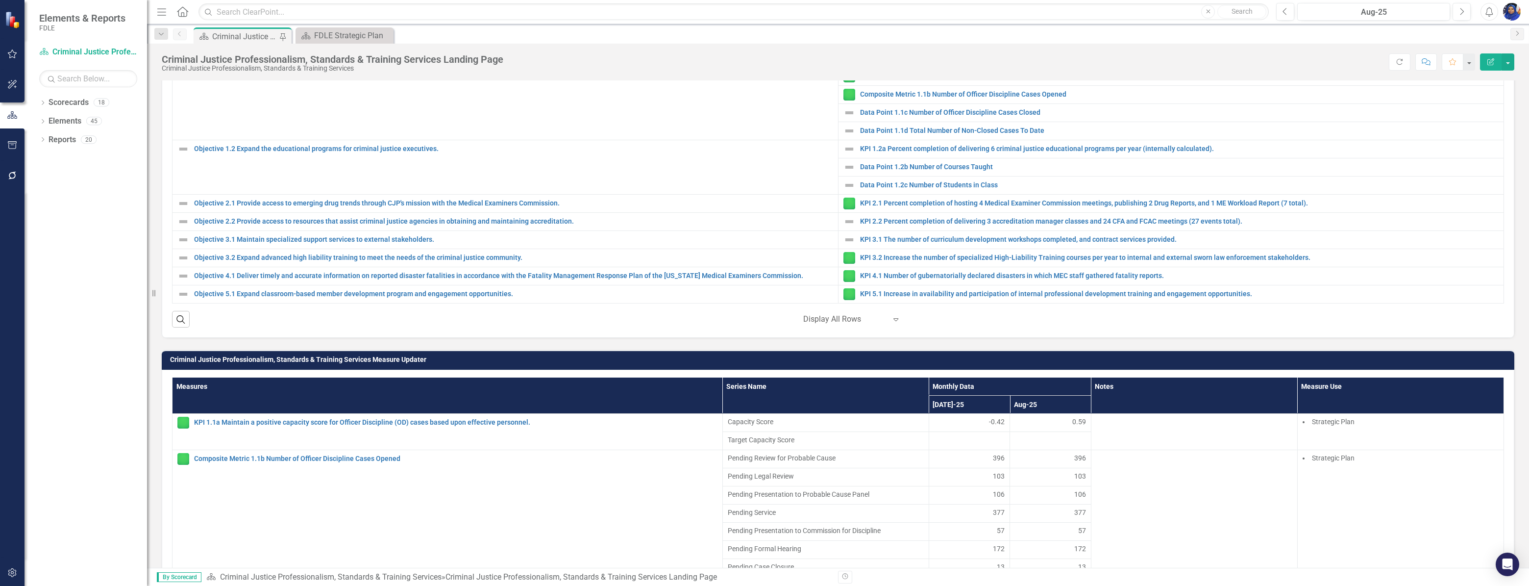
click at [1519, 396] on div "Our Vision To [PERSON_NAME] public trust by facilitating professional conduct a…" at bounding box center [838, 433] width 1382 height 1582
drag, startPoint x: 1519, startPoint y: 396, endPoint x: 1530, endPoint y: 461, distance: 65.6
click at [1528, 461] on html "Elements & Reports FDLE Scorecard Criminal Justice Professionalism, Standards &…" at bounding box center [764, 293] width 1529 height 586
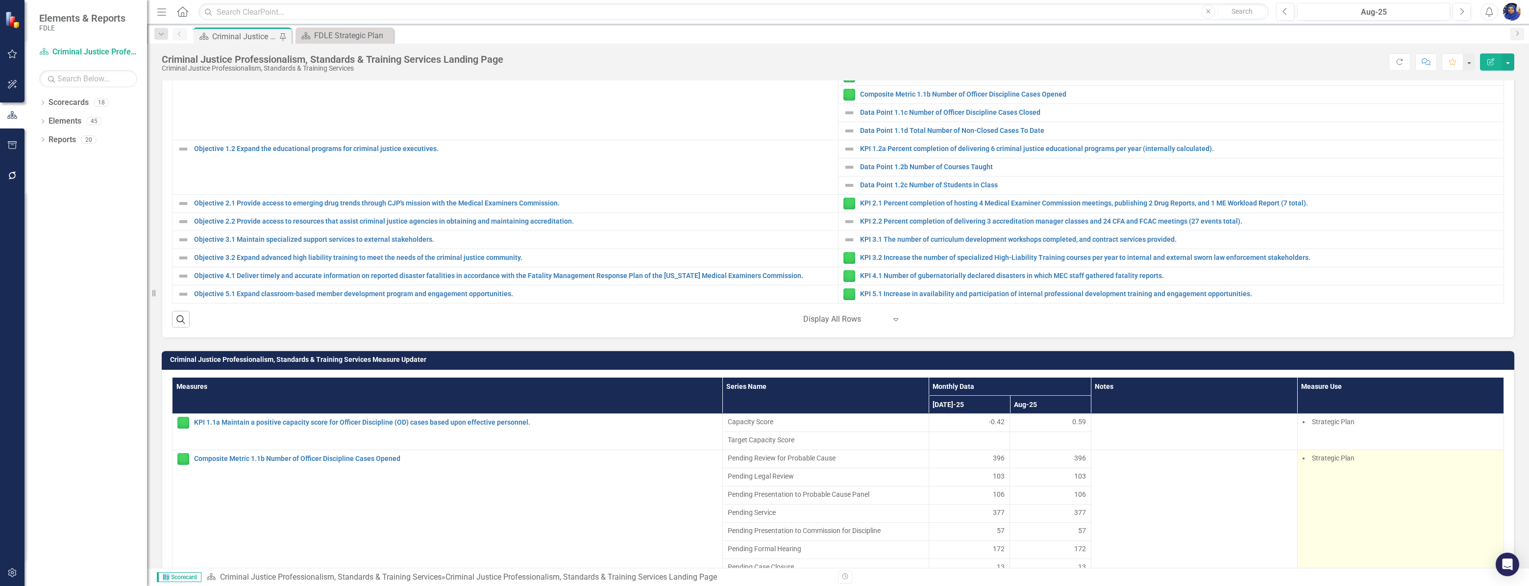
drag, startPoint x: 1528, startPoint y: 461, endPoint x: 1446, endPoint y: 480, distance: 83.9
click at [1446, 480] on td "Strategic Plan" at bounding box center [1400, 521] width 206 height 145
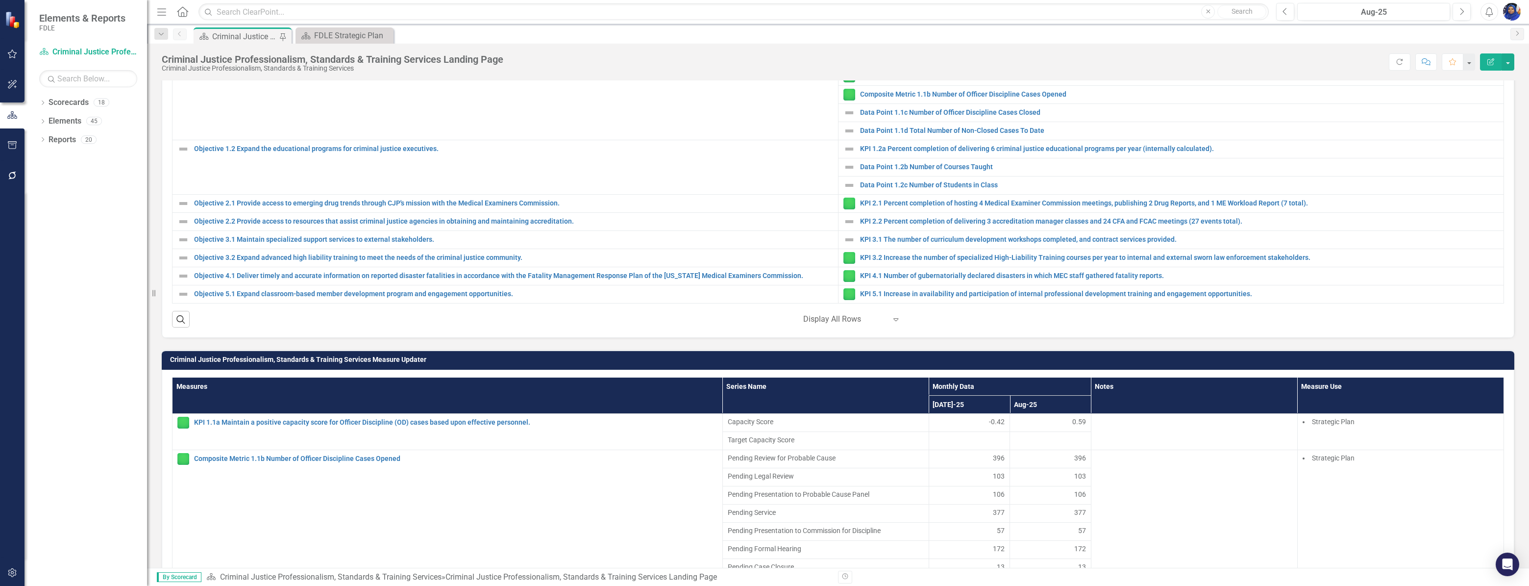
click at [1516, 507] on div "Our Vision To [PERSON_NAME] public trust by facilitating professional conduct a…" at bounding box center [838, 433] width 1382 height 1582
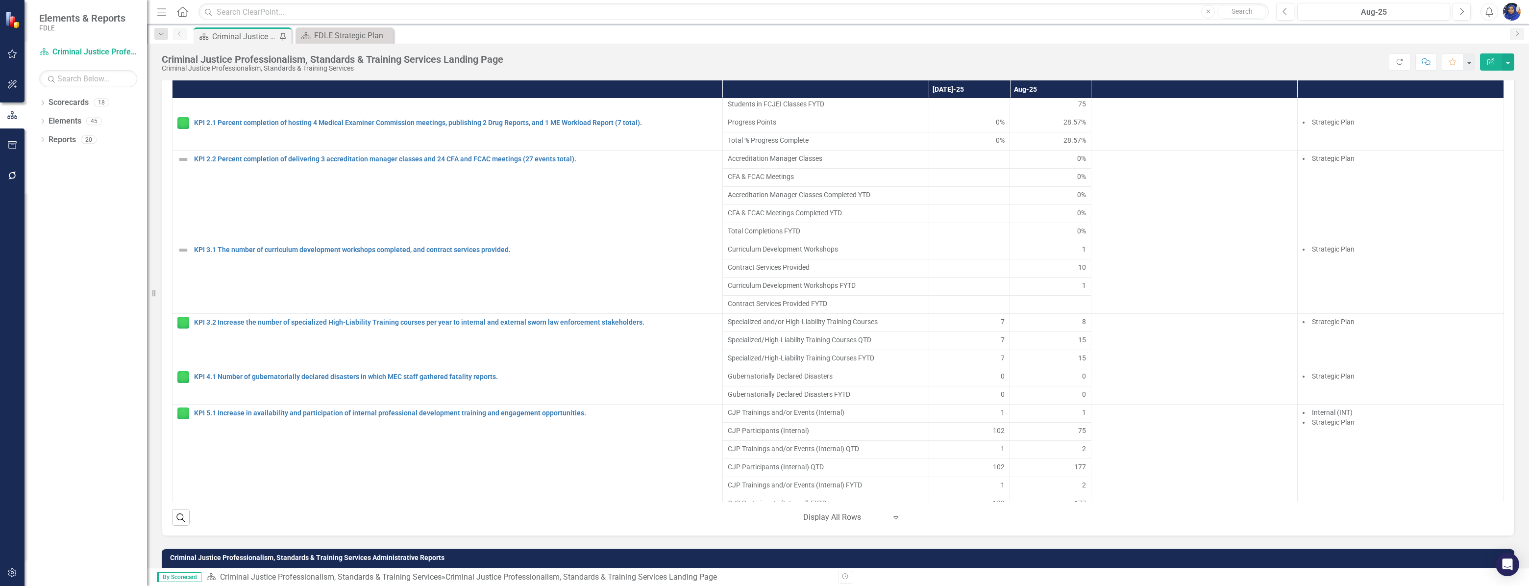
scroll to position [312, 0]
